Goal: Task Accomplishment & Management: Manage account settings

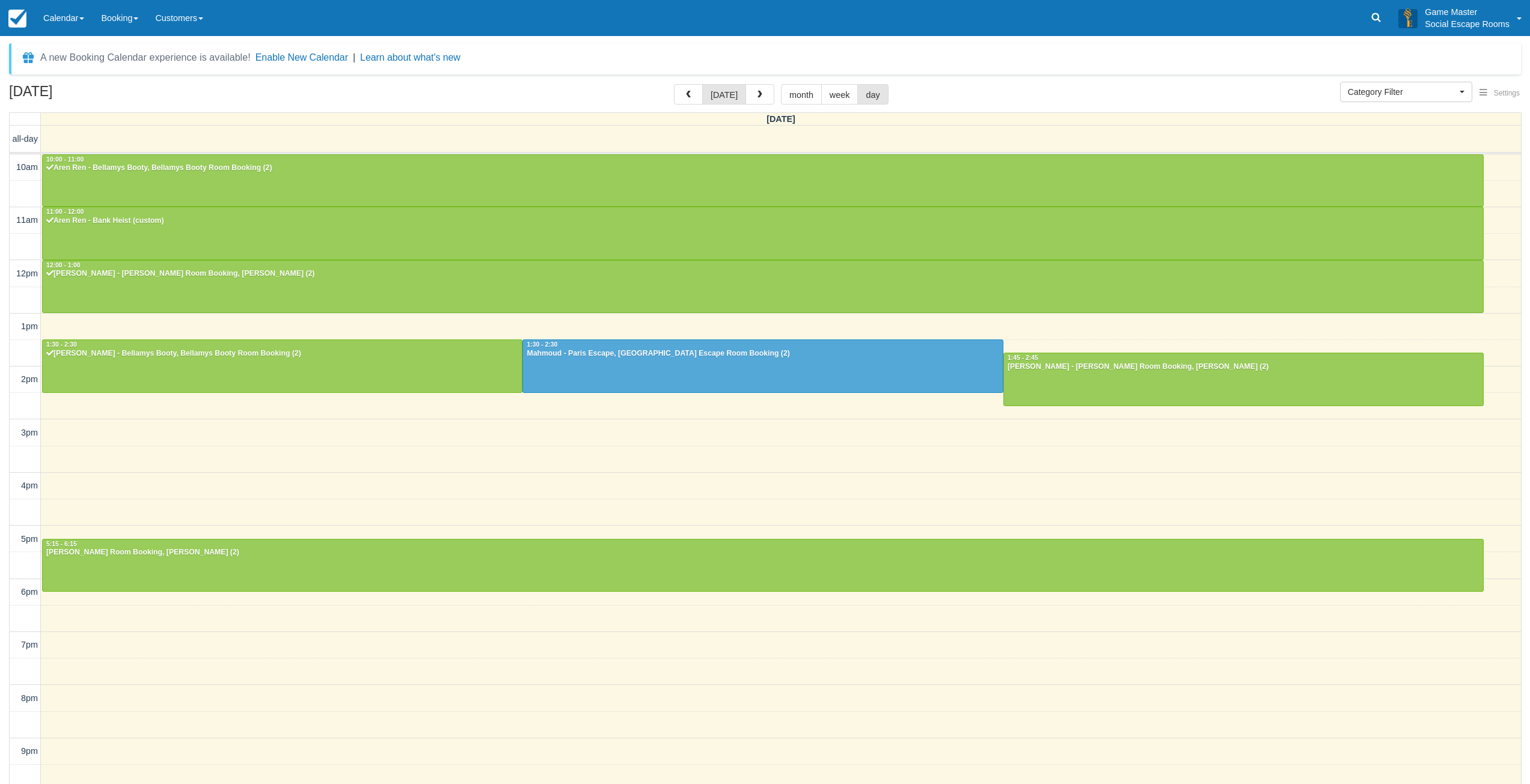
select select
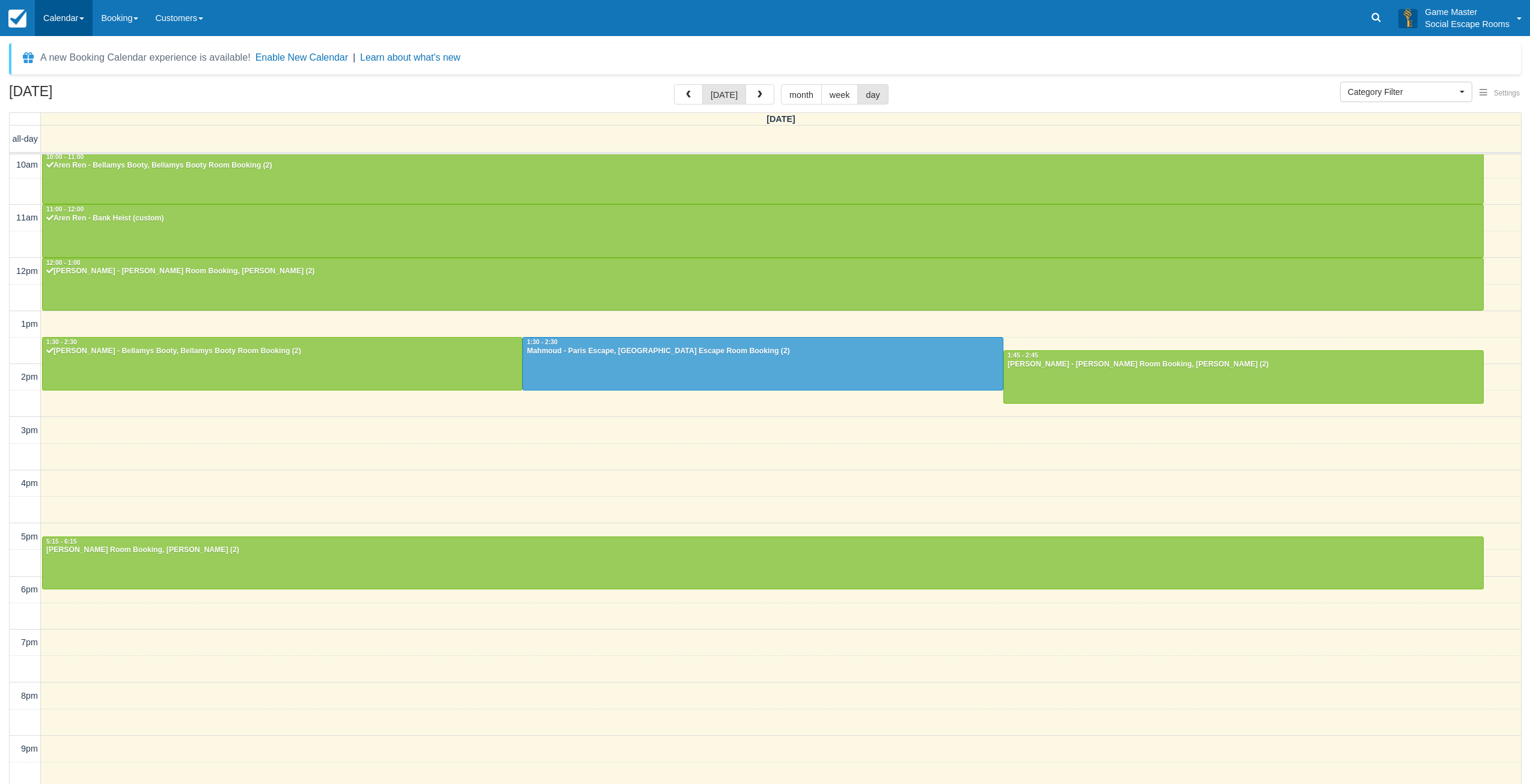
click at [72, 8] on link "Calendar" at bounding box center [63, 18] width 58 height 36
click at [69, 153] on link "Day" at bounding box center [82, 164] width 95 height 25
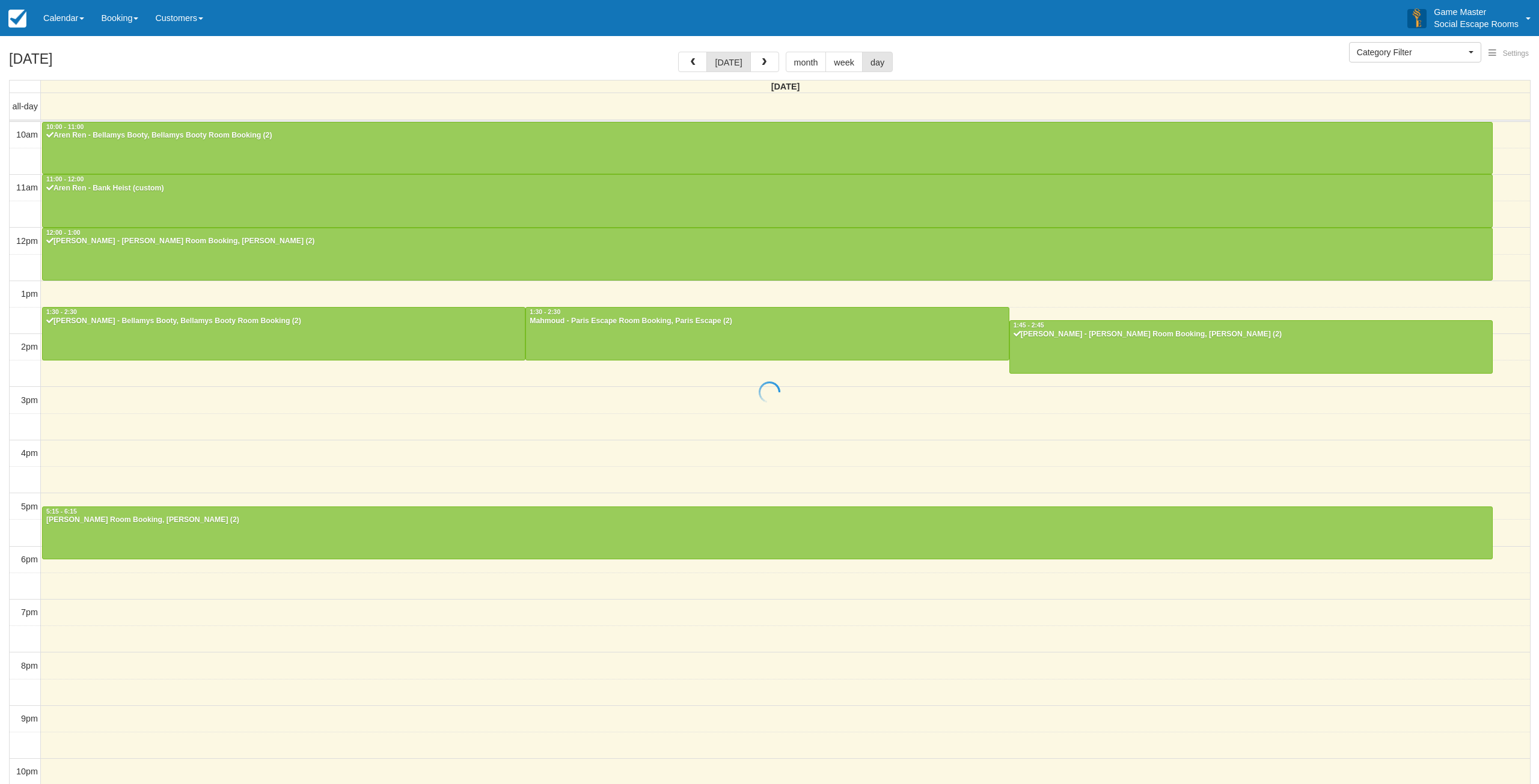
select select
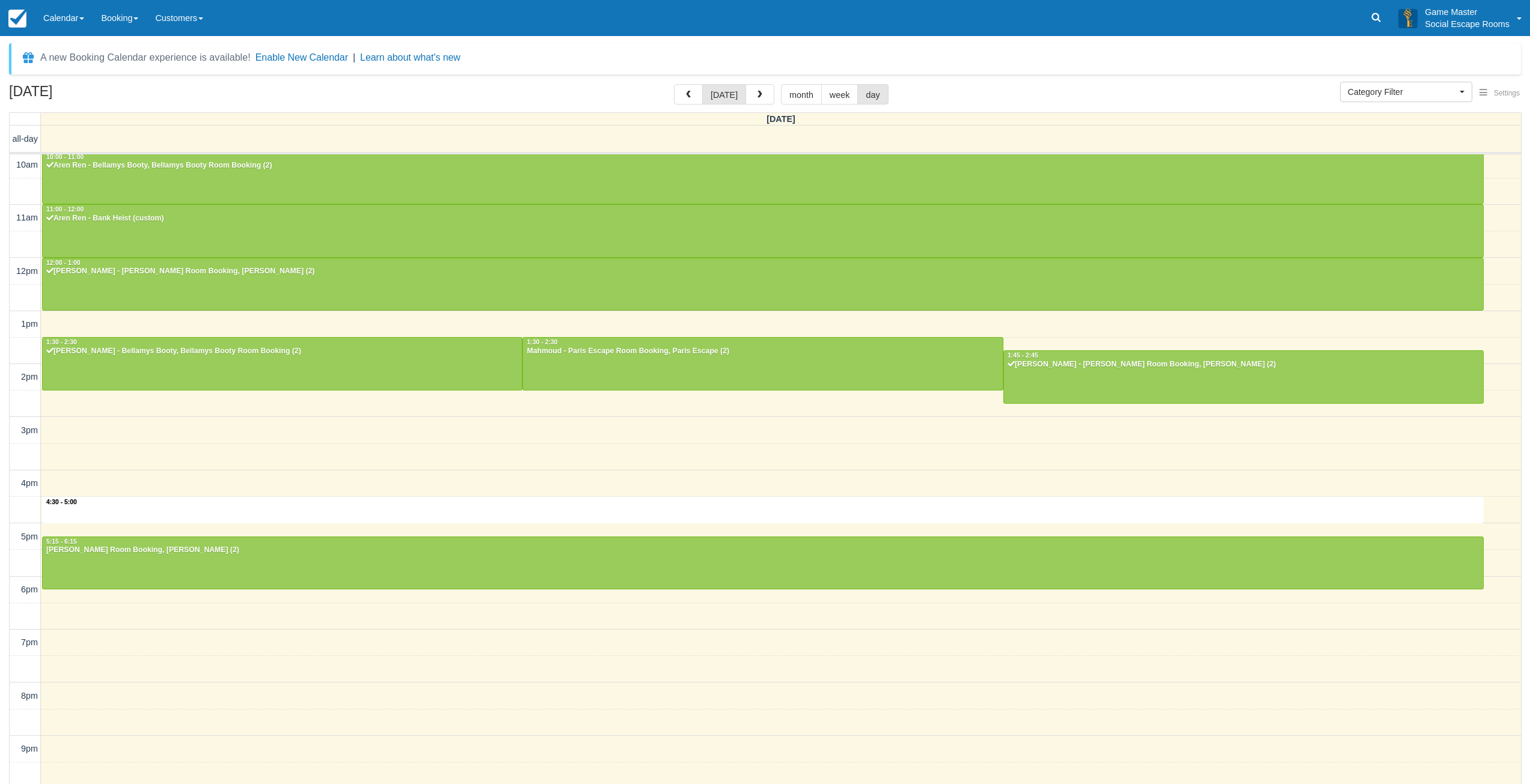
click at [260, 509] on div "10am 11am 12pm 1pm 2pm 3pm 4pm 5pm 6pm 7pm 8pm 9pm 10pm 4:30 - 5:00 10:00 - 11:…" at bounding box center [765, 484] width 1511 height 665
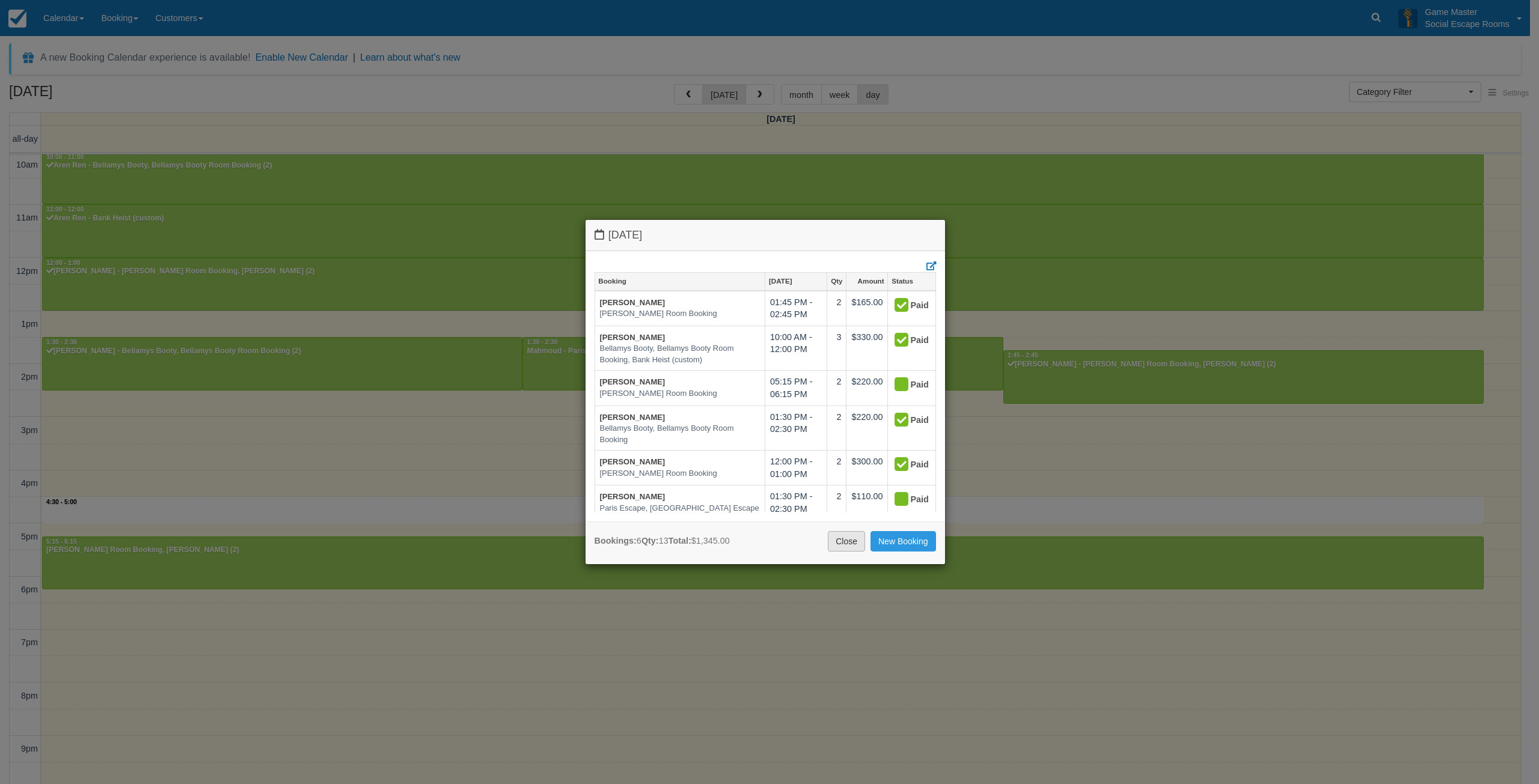
click at [855, 547] on link "Close" at bounding box center [846, 541] width 37 height 21
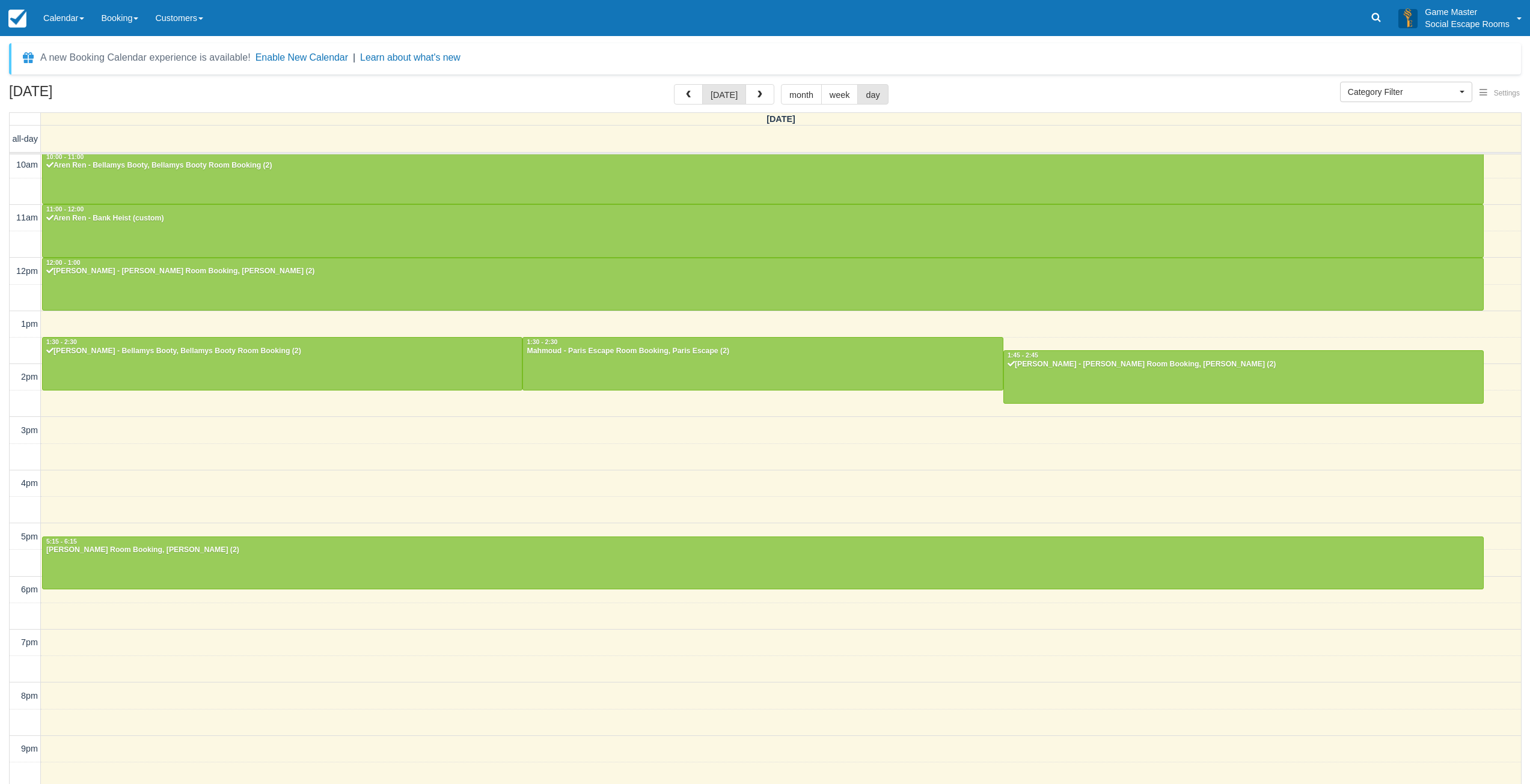
click at [587, 97] on div "September 21, 2025 today month week day" at bounding box center [765, 97] width 1512 height 26
